Goal: Information Seeking & Learning: Learn about a topic

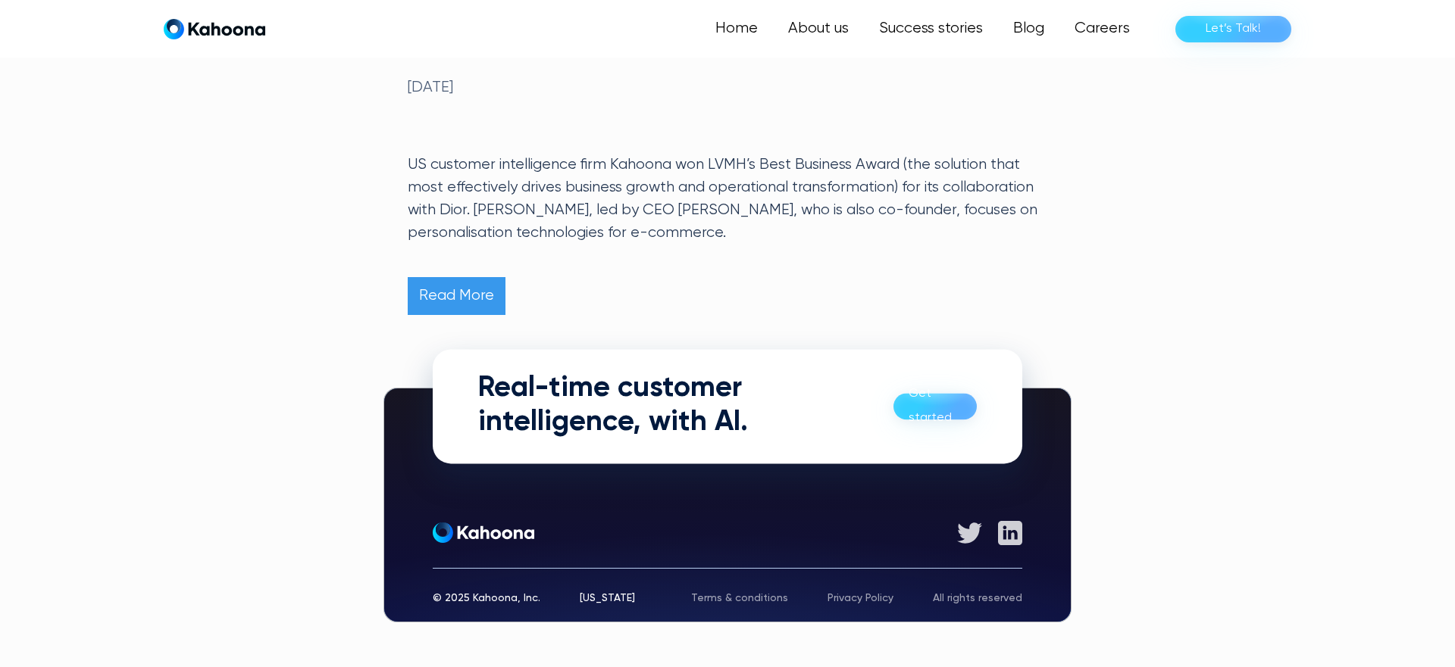
scroll to position [893, 0]
click at [545, 536] on div "Get started" at bounding box center [727, 532] width 589 height 24
click at [449, 307] on link "Read More" at bounding box center [457, 296] width 98 height 38
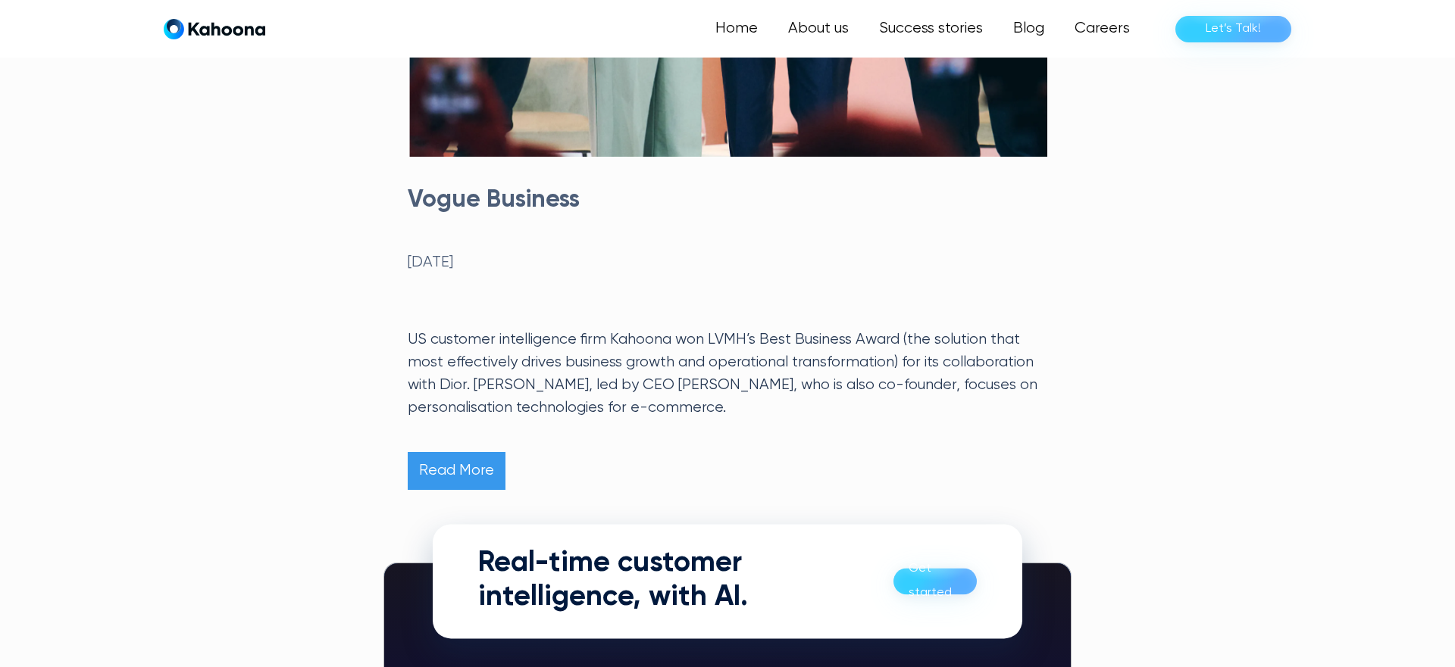
scroll to position [717, 0]
click at [618, 339] on p "US customer intelligence firm Kahoona won LVMH’s Best Business Award (the solut…" at bounding box center [727, 375] width 639 height 91
drag, startPoint x: 610, startPoint y: 340, endPoint x: 671, endPoint y: 340, distance: 61.4
click at [671, 340] on p "US customer intelligence firm Kahoona won LVMH’s Best Business Award (the solut…" at bounding box center [727, 375] width 639 height 91
copy p "Kahoona"
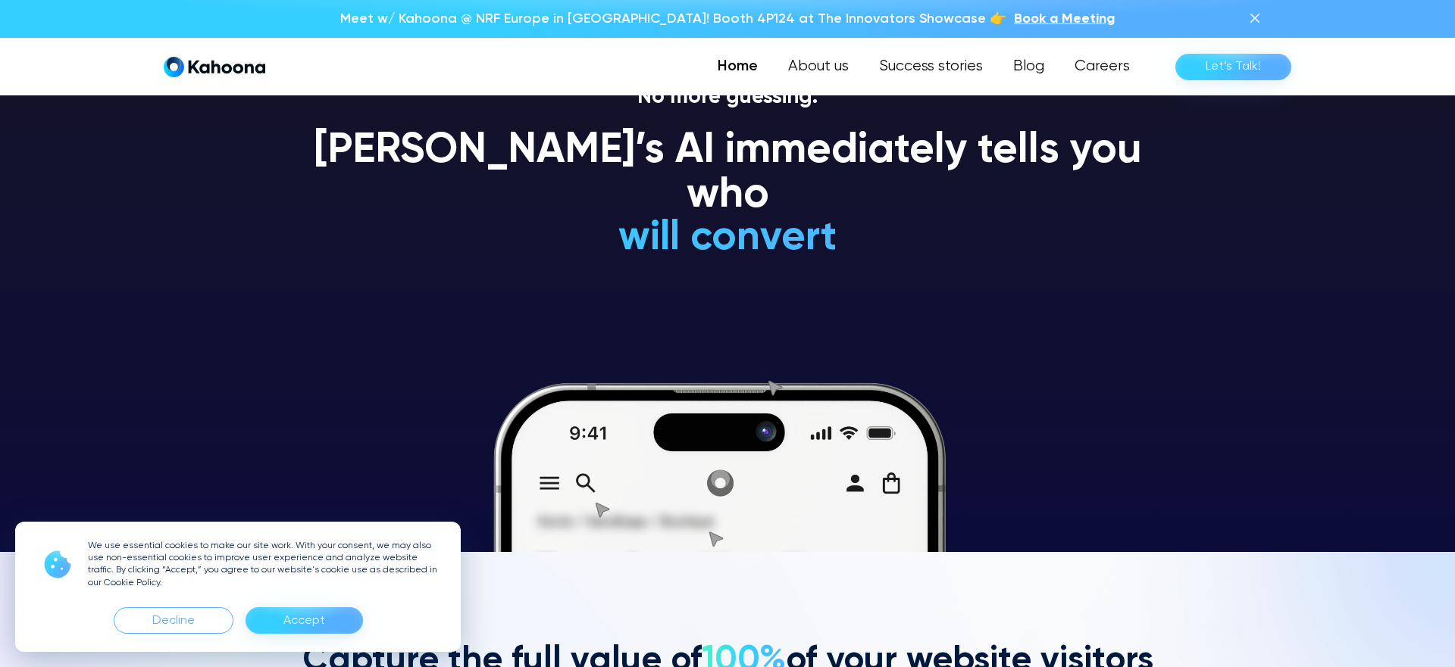
scroll to position [115, 0]
click at [1263, 20] on img at bounding box center [1254, 18] width 18 height 18
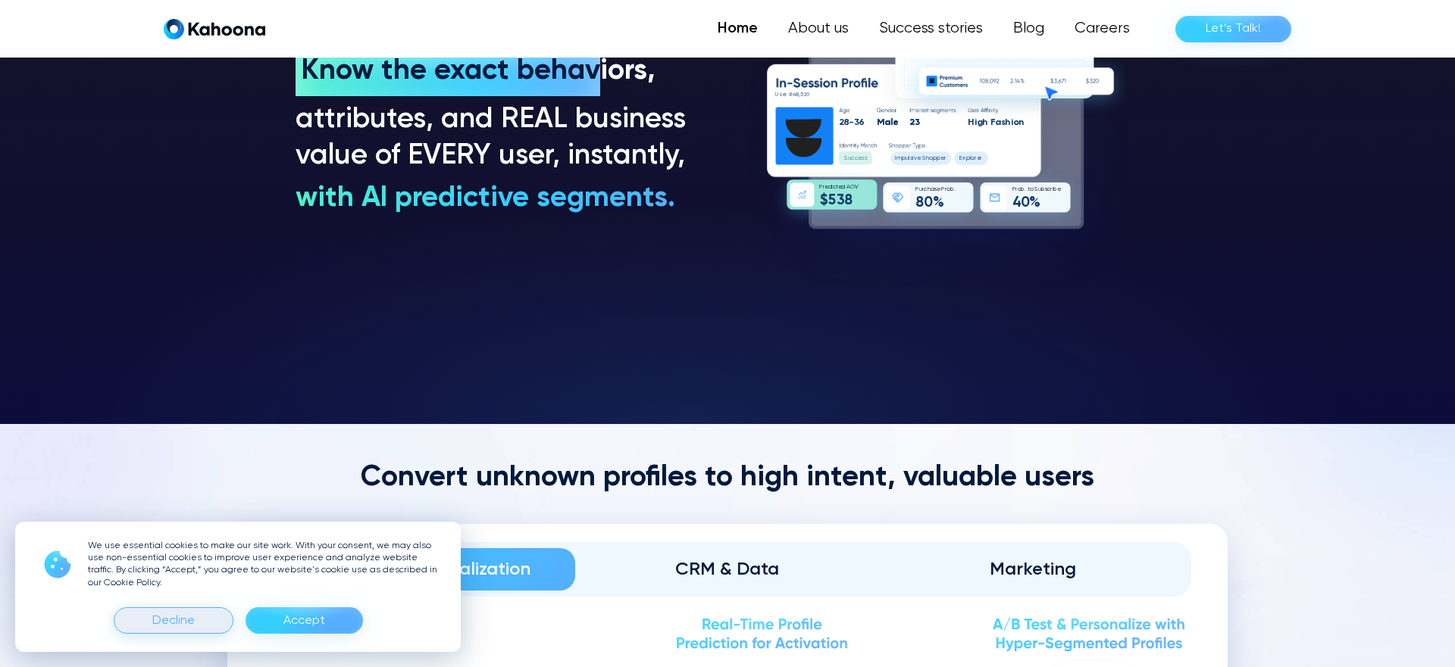
click at [167, 610] on div "Decline" at bounding box center [173, 621] width 42 height 24
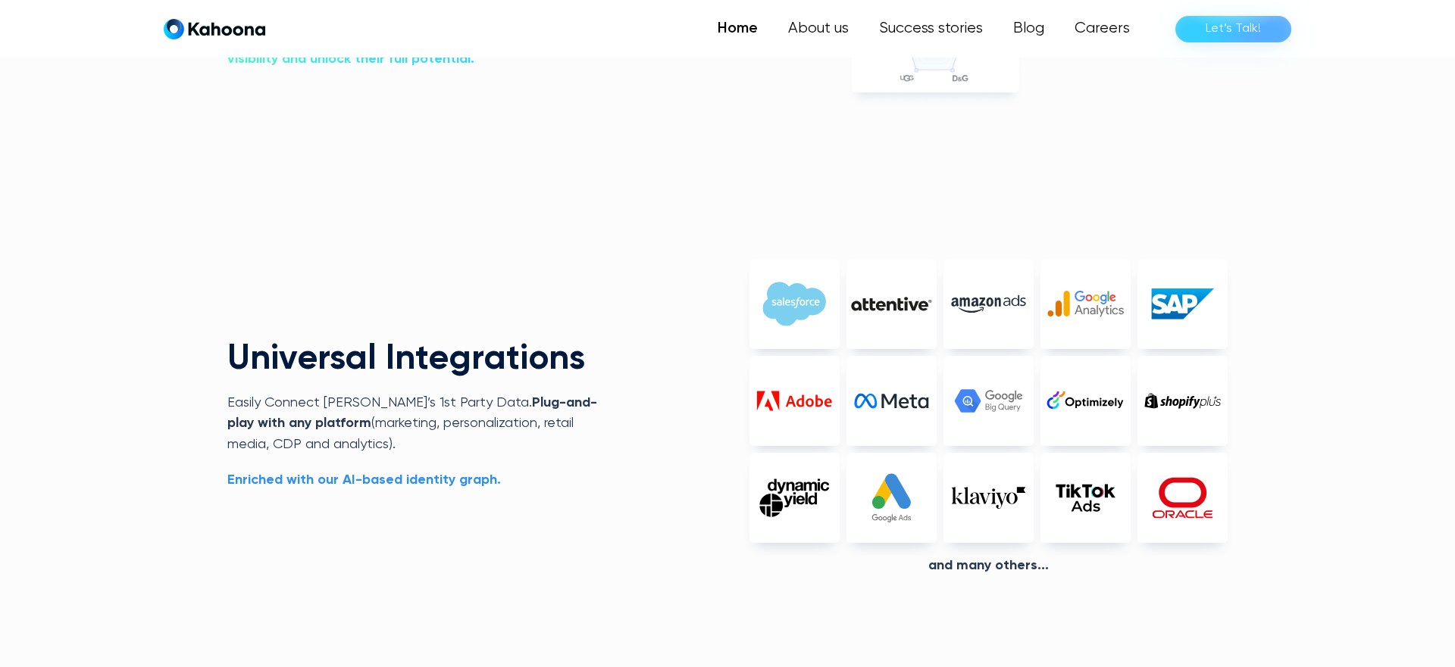
scroll to position [3493, 0]
click at [858, 414] on img at bounding box center [891, 401] width 90 height 90
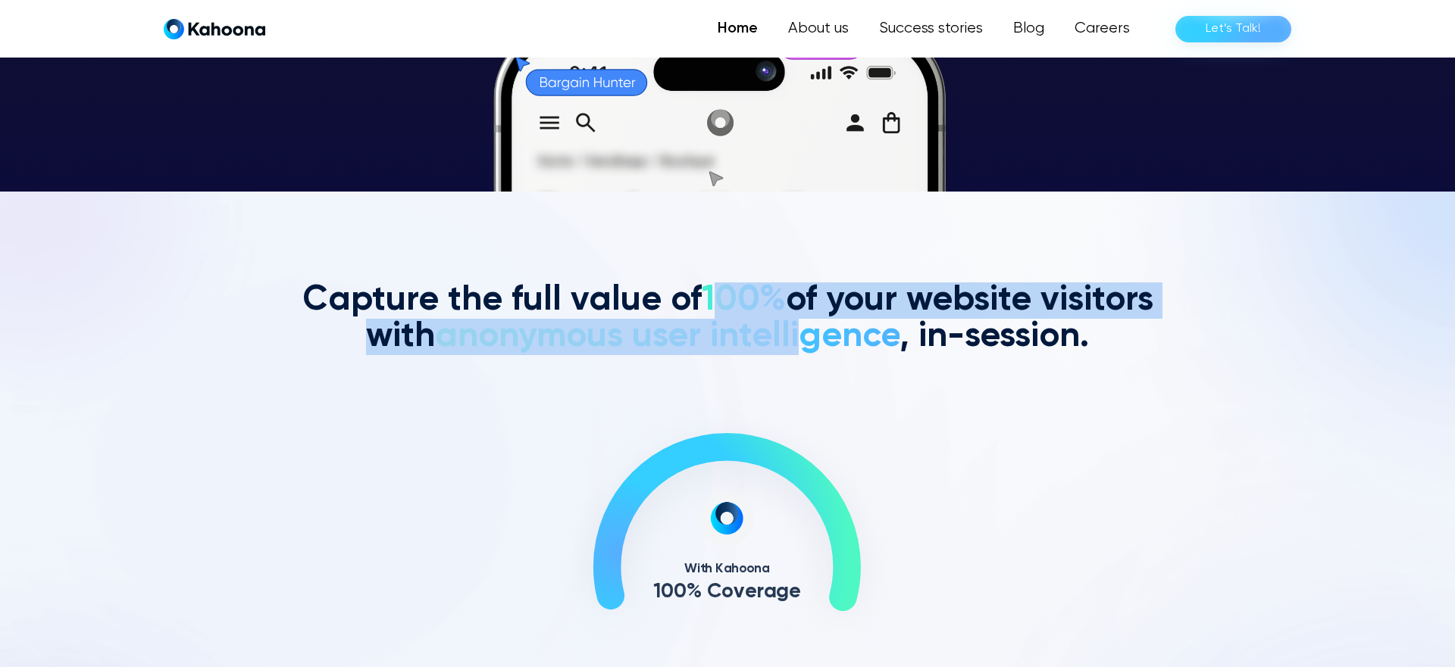
scroll to position [476, 0]
drag, startPoint x: 720, startPoint y: 308, endPoint x: 804, endPoint y: 355, distance: 96.0
click at [804, 354] on h2 "Capture the full value of 100% of your website visitors with anonymous user int…" at bounding box center [727, 319] width 864 height 73
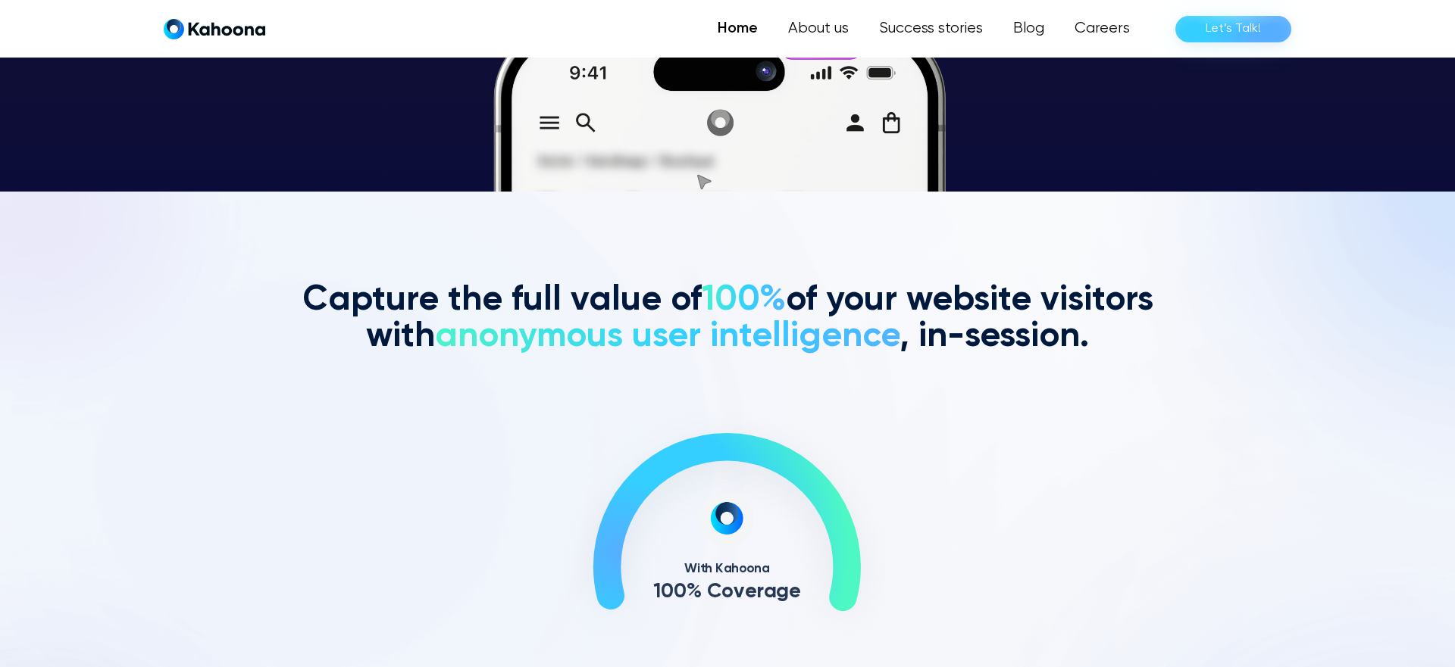
click at [867, 394] on div "Capture the full value of 100% of your website visitors with anonymous user int…" at bounding box center [727, 471] width 864 height 376
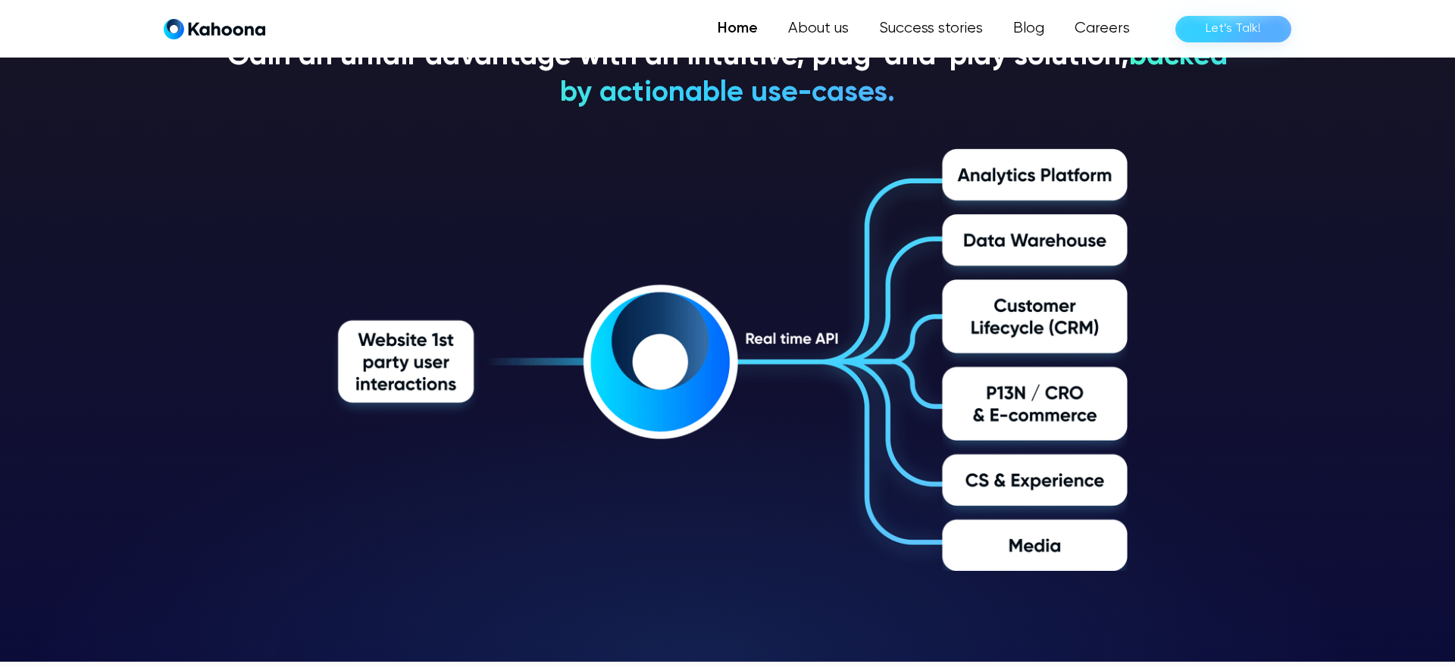
scroll to position [2524, 0]
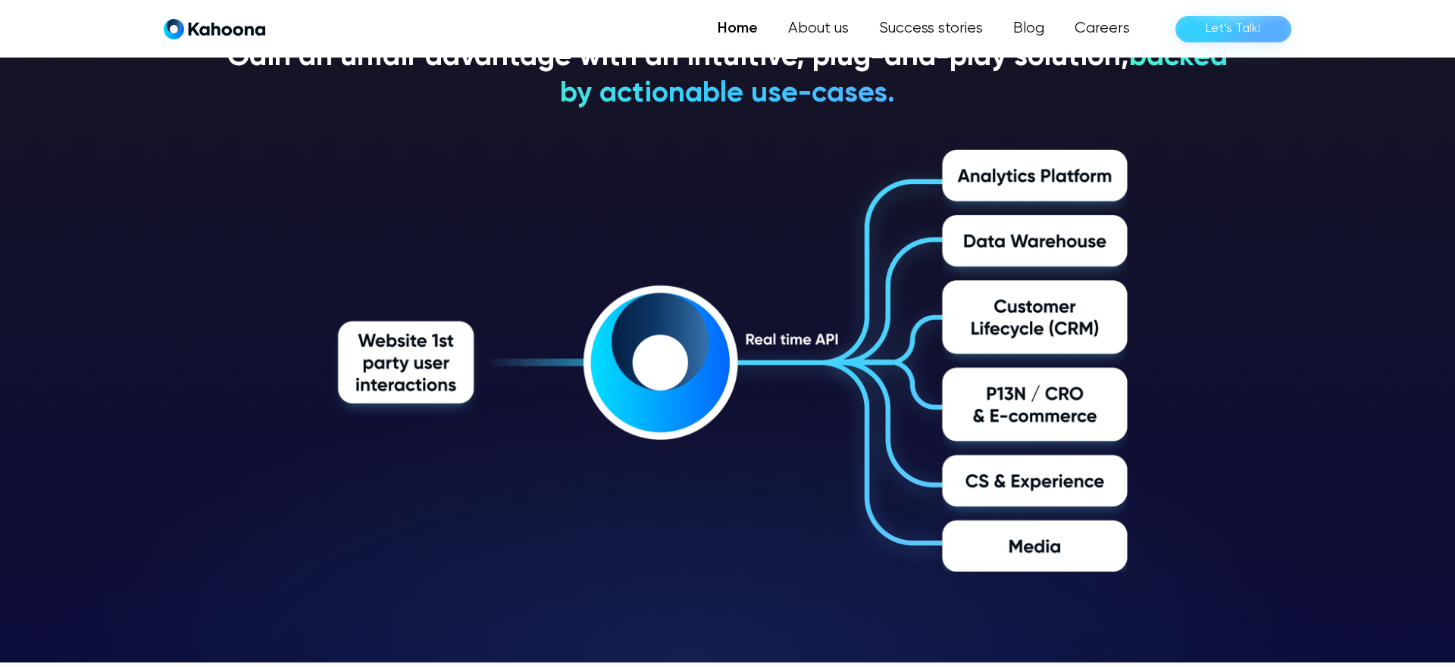
click at [956, 173] on img at bounding box center [727, 360] width 800 height 423
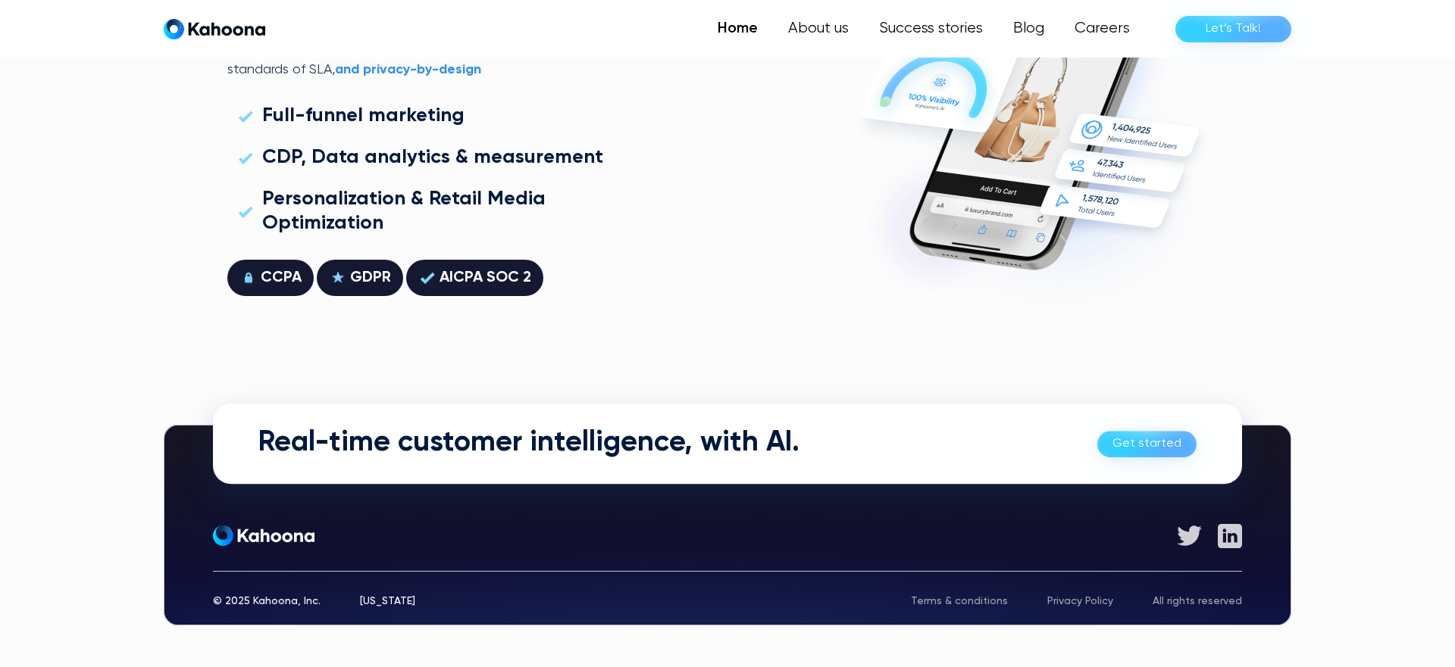
scroll to position [4335, 0]
drag, startPoint x: 958, startPoint y: 172, endPoint x: 1058, endPoint y: 9, distance: 190.7
